Goal: Ask a question

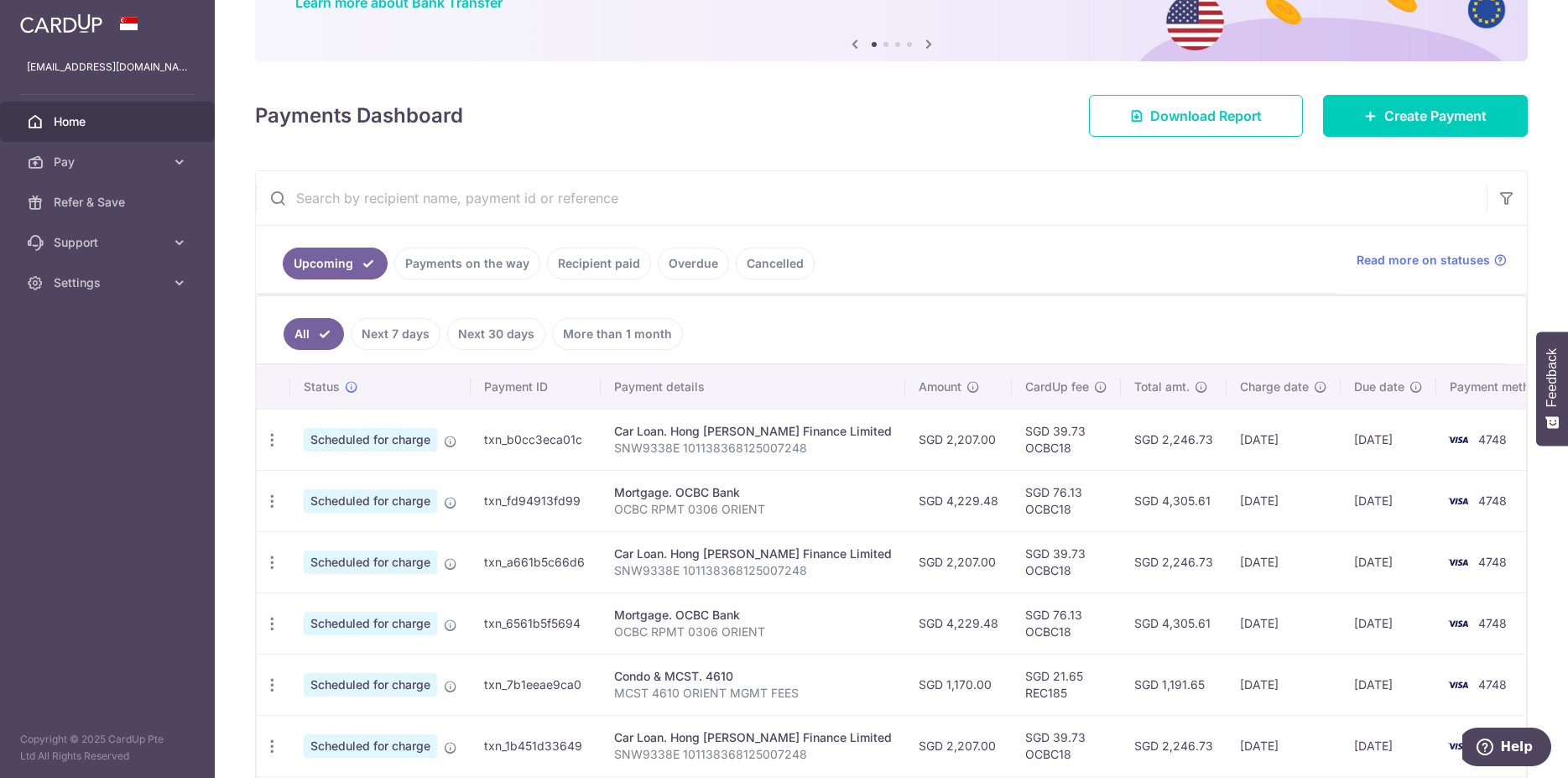
scroll to position [171, 0]
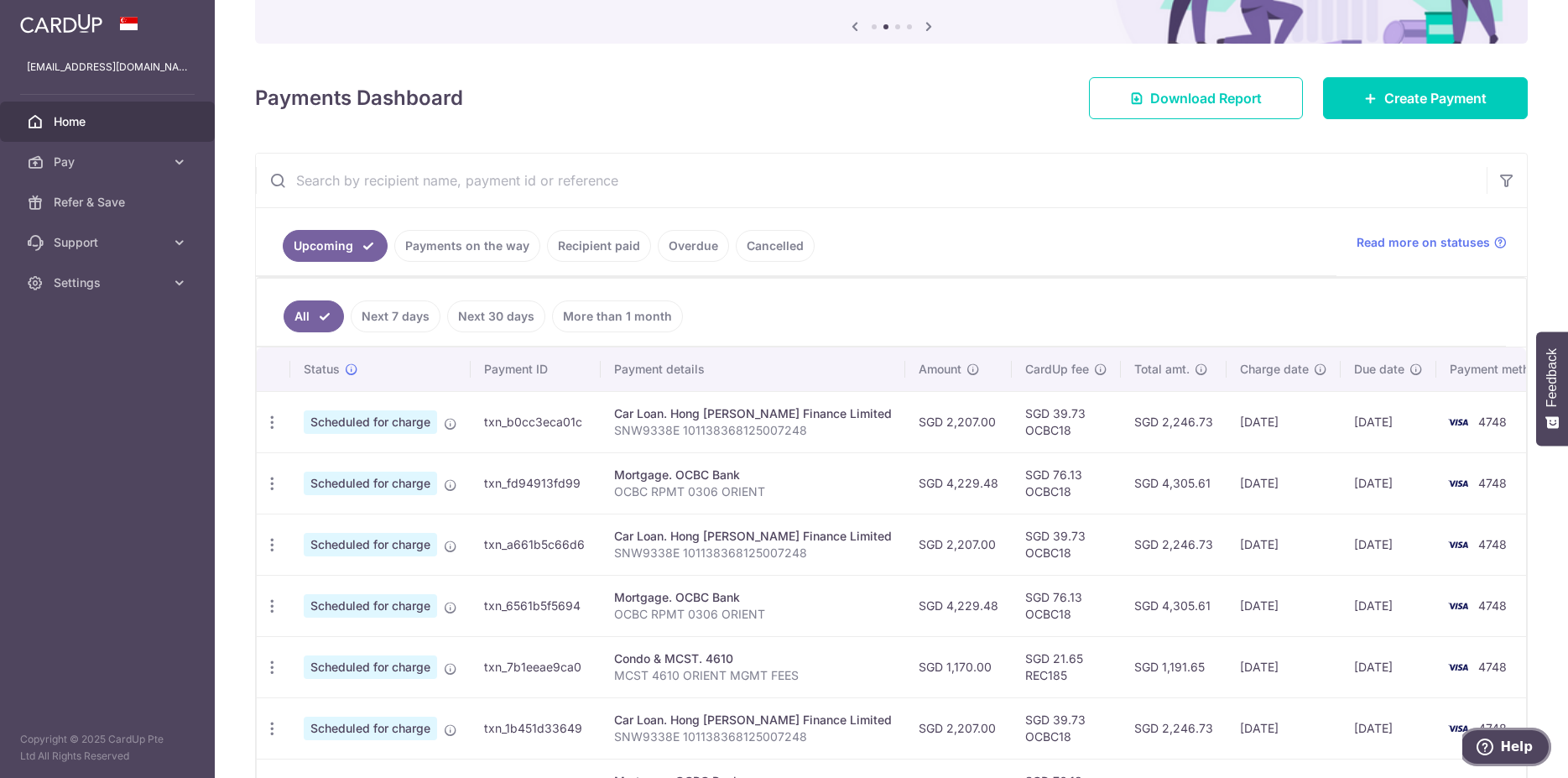
click at [1535, 751] on button "Help" at bounding box center [1504, 746] width 93 height 38
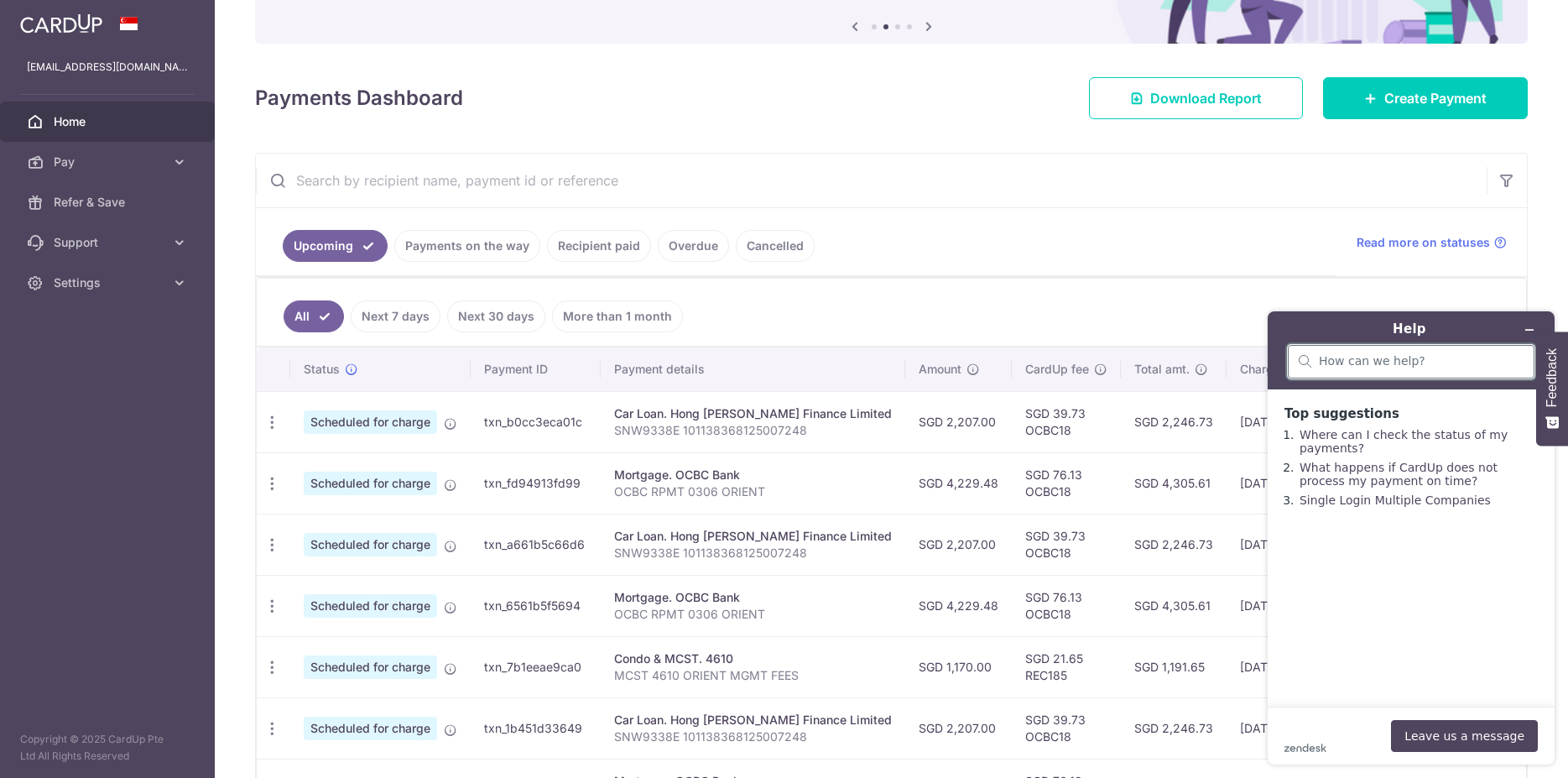
click at [1383, 365] on input "search" at bounding box center [1421, 362] width 205 height 15
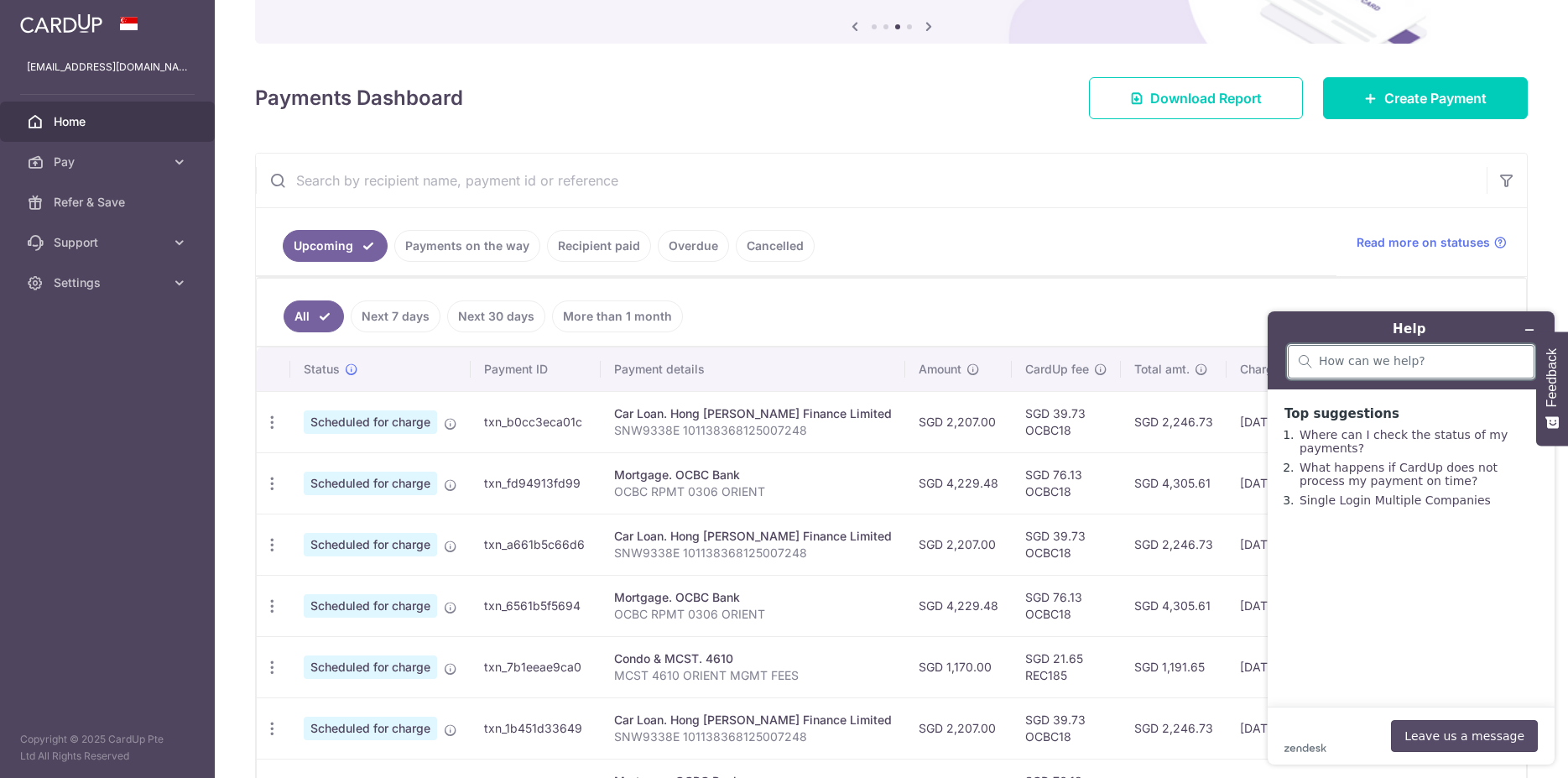
click at [1480, 729] on button "Leave us a message" at bounding box center [1465, 735] width 147 height 32
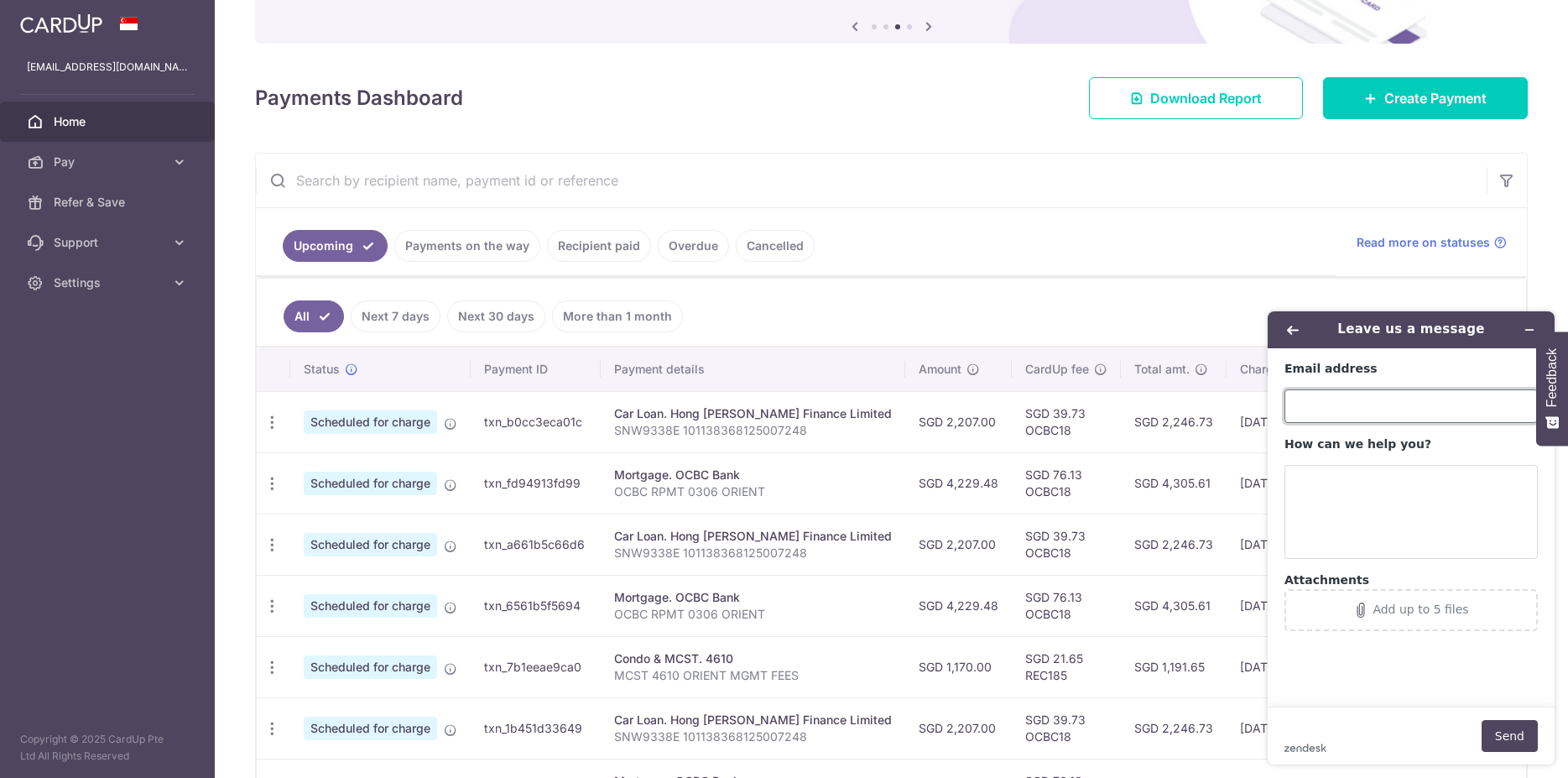
click at [1391, 401] on input "Email address" at bounding box center [1411, 405] width 254 height 34
type input "[EMAIL_ADDRESS][DOMAIN_NAME]"
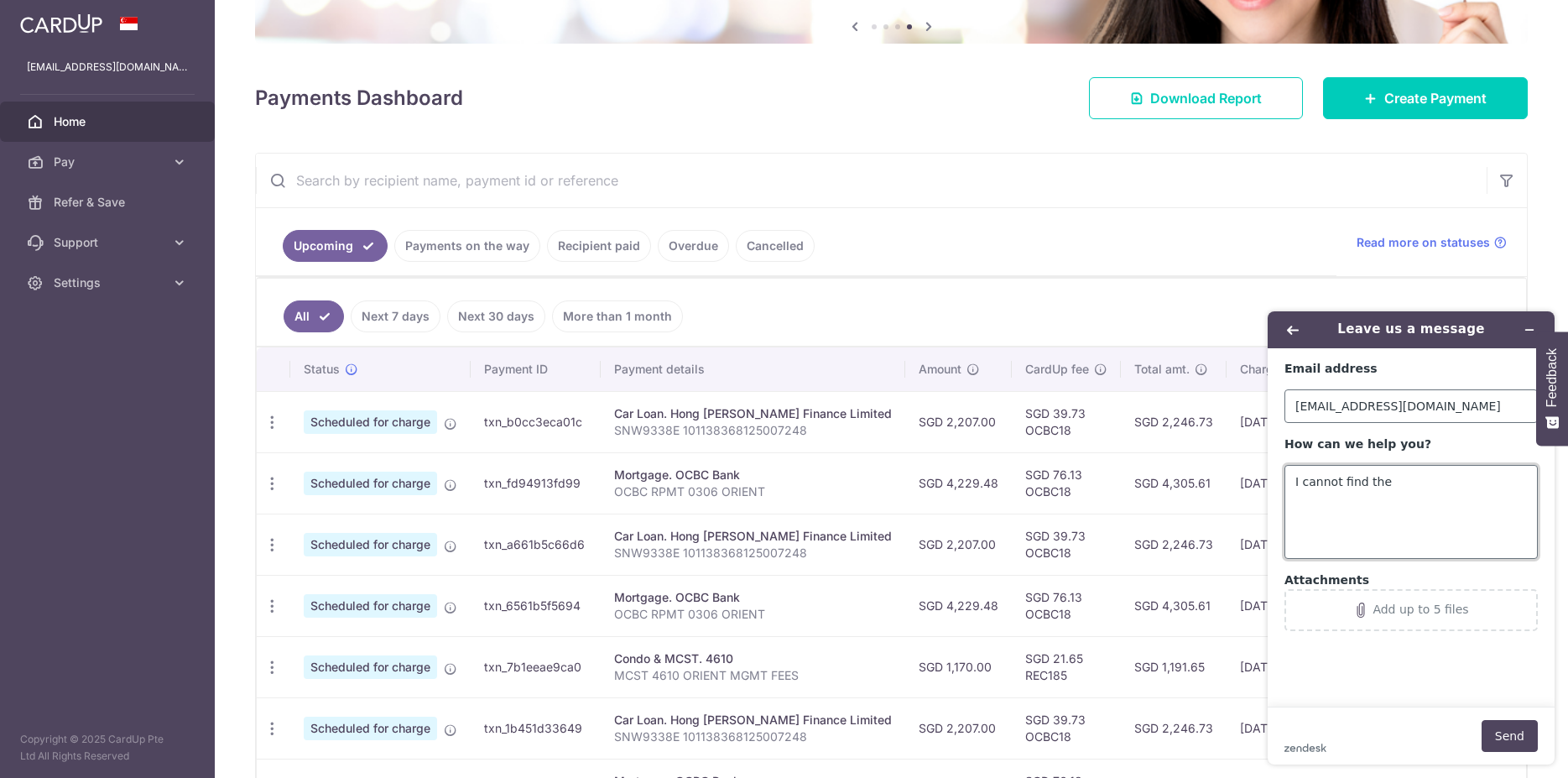
paste textarea "txn_98e75634864"
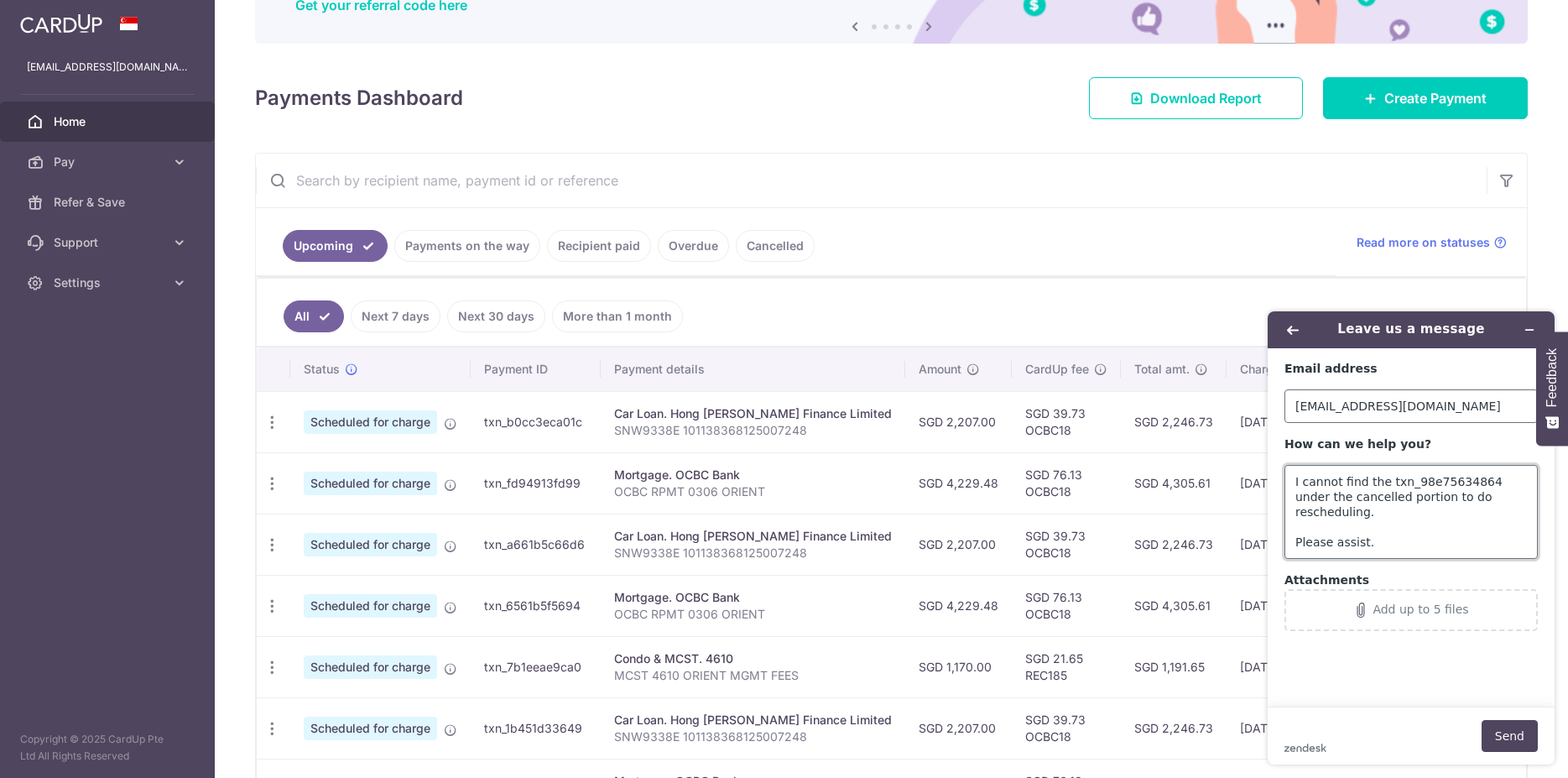
scroll to position [7, 0]
type textarea "I cannot find the txn_98e75634864 under the cancelled portion to do reschedulin…"
click at [1494, 736] on button "Send" at bounding box center [1510, 735] width 56 height 32
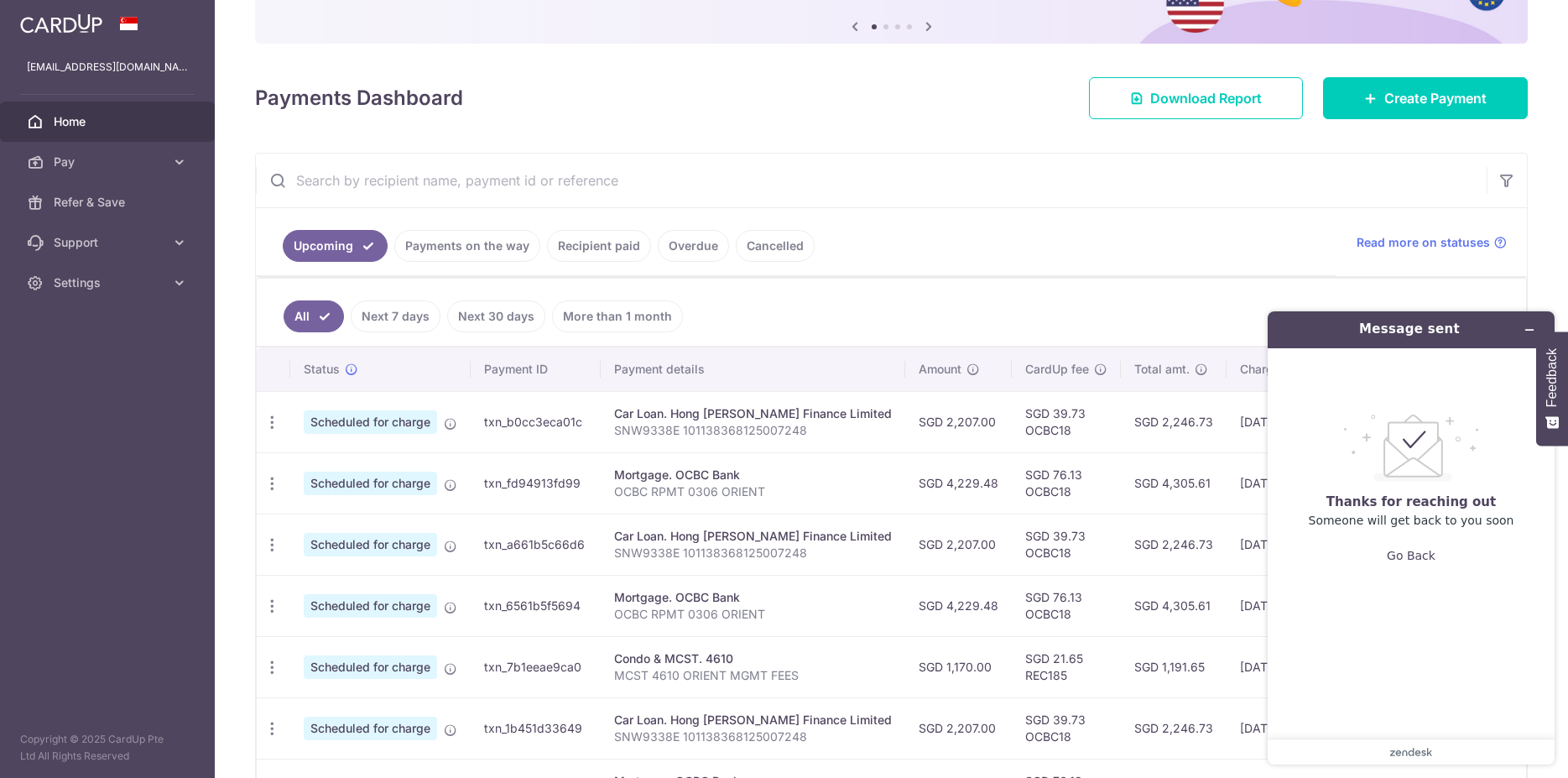
click at [764, 250] on link "Cancelled" at bounding box center [775, 245] width 79 height 32
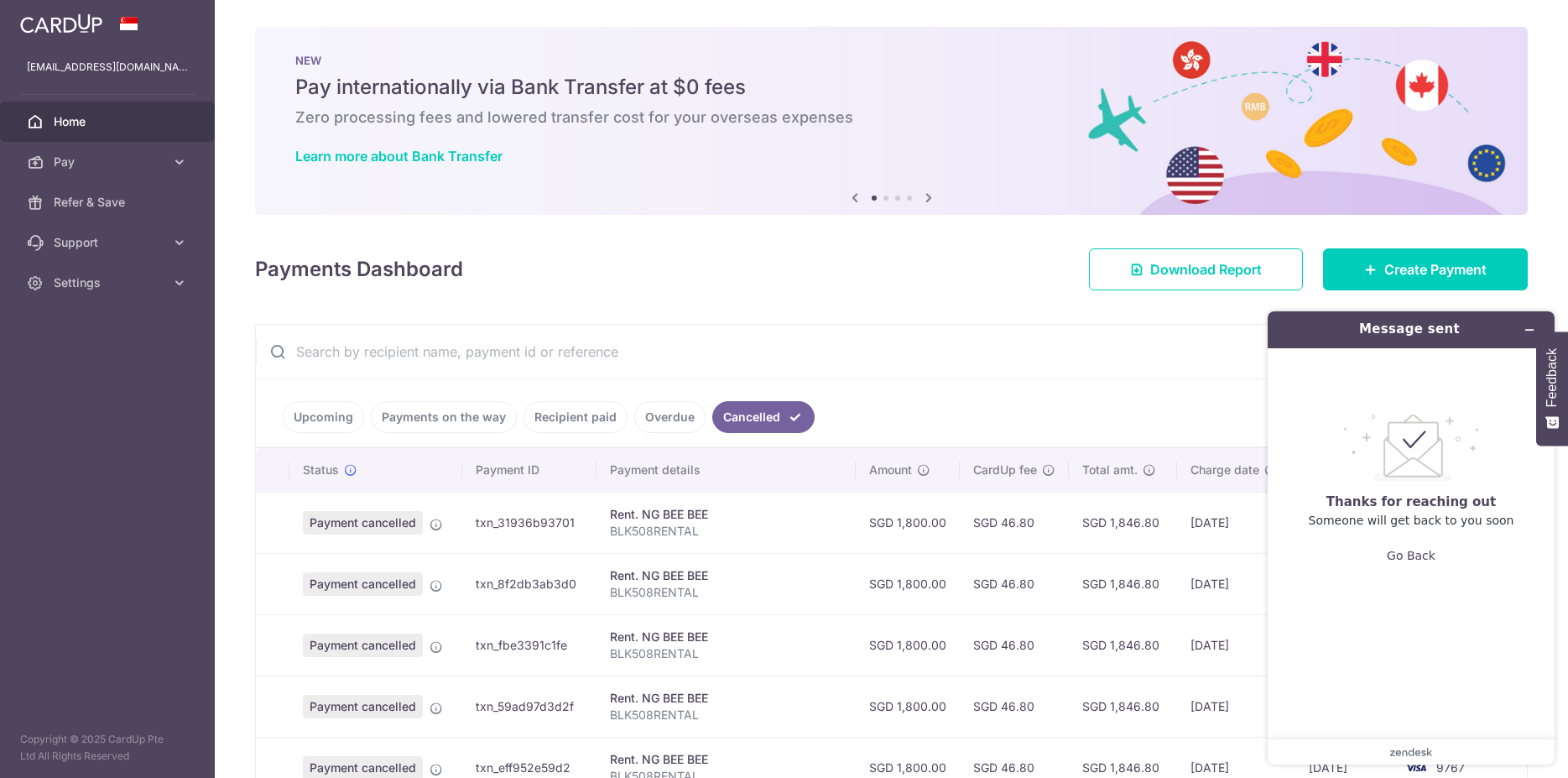
click at [655, 414] on link "Overdue" at bounding box center [670, 416] width 71 height 32
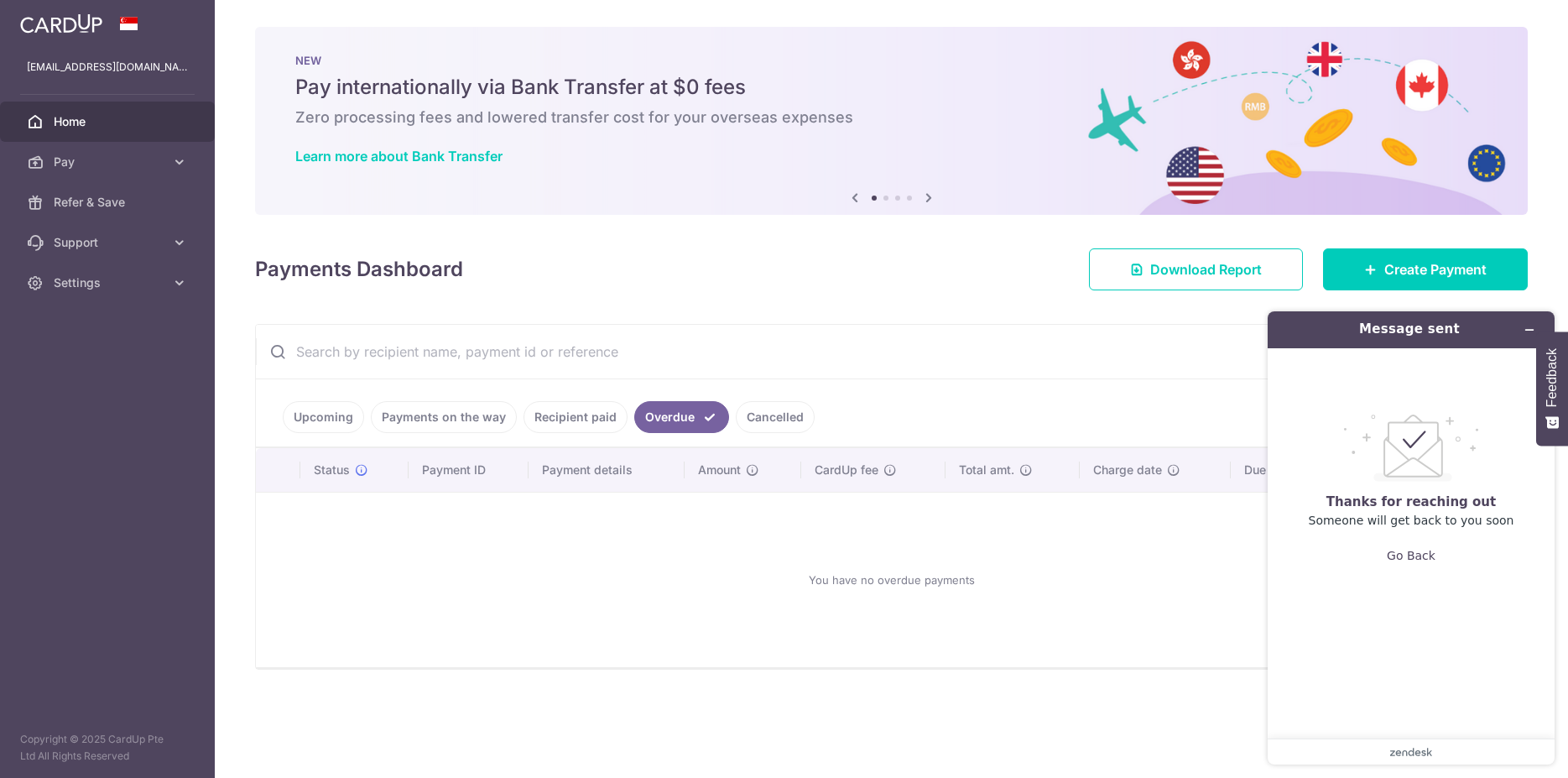
click at [752, 417] on link "Cancelled" at bounding box center [775, 416] width 79 height 32
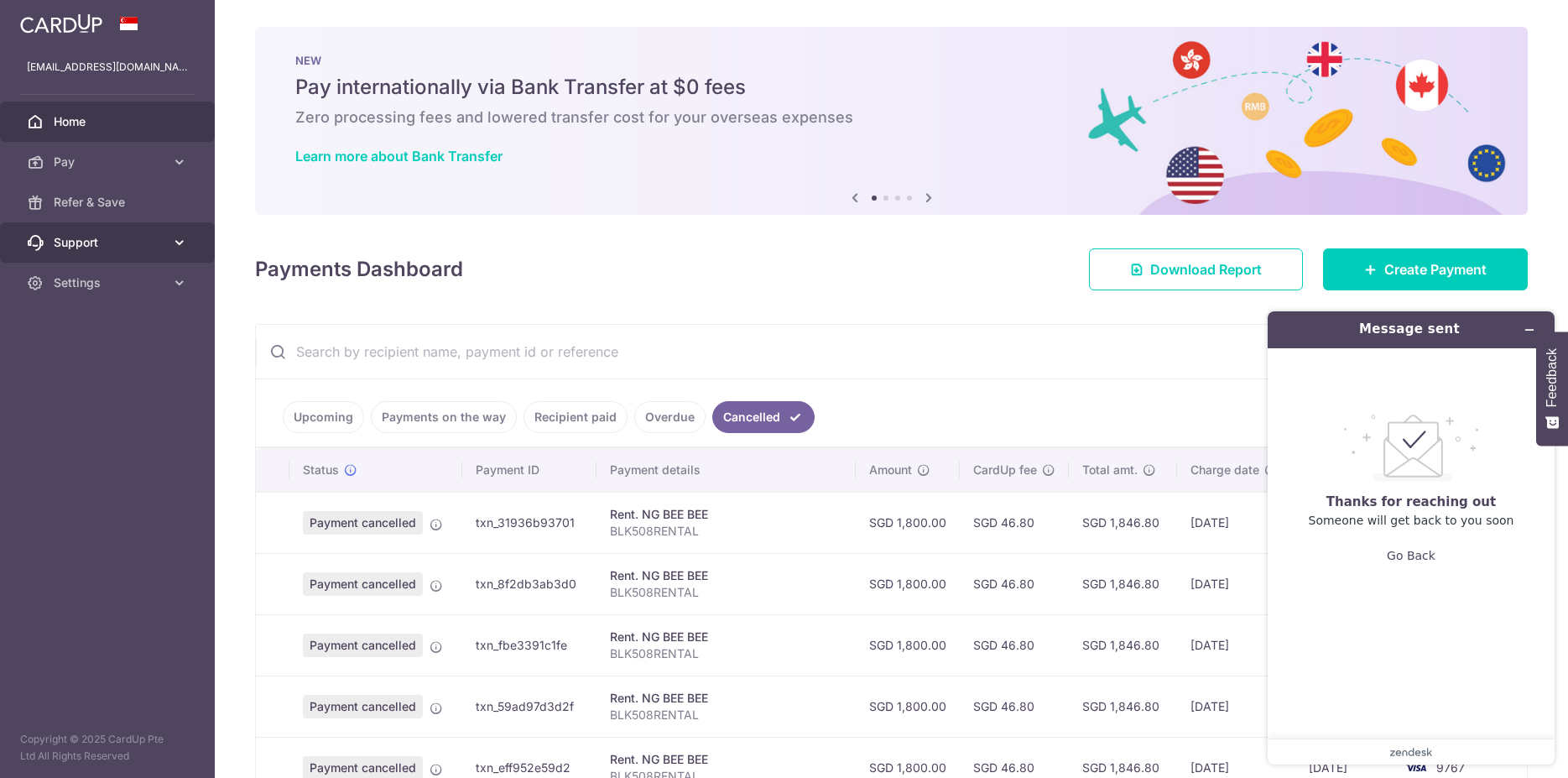
click at [151, 241] on span "Support" at bounding box center [109, 243] width 111 height 16
click at [109, 322] on span "Contact Us" at bounding box center [109, 323] width 111 height 16
